Goal: Complete application form: Complete application form

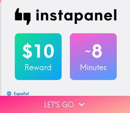
drag, startPoint x: 94, startPoint y: 100, endPoint x: 124, endPoint y: 96, distance: 30.2
click at [94, 100] on button "Let's go" at bounding box center [65, 104] width 130 height 17
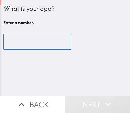
click at [30, 44] on input "number" at bounding box center [37, 42] width 68 height 16
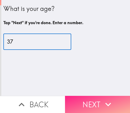
type input "37"
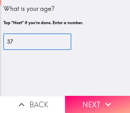
drag, startPoint x: 80, startPoint y: 103, endPoint x: 90, endPoint y: 101, distance: 10.1
click at [80, 103] on button "Next" at bounding box center [97, 104] width 65 height 17
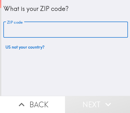
drag, startPoint x: 49, startPoint y: 31, endPoint x: 57, endPoint y: 49, distance: 19.1
click at [49, 31] on input "ZIP code" at bounding box center [65, 30] width 124 height 16
click at [63, 31] on input "ZIP code" at bounding box center [65, 30] width 124 height 16
paste input "33612"
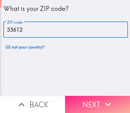
type input "33612"
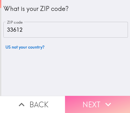
click at [84, 98] on button "Next" at bounding box center [97, 104] width 65 height 17
